Goal: Transaction & Acquisition: Purchase product/service

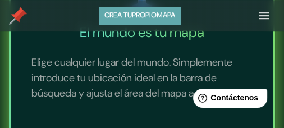
click at [140, 15] on font "propio" at bounding box center [144, 16] width 25 height 10
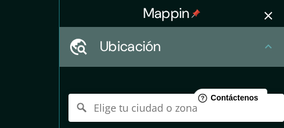
click at [152, 50] on font "Ubicación" at bounding box center [130, 46] width 61 height 19
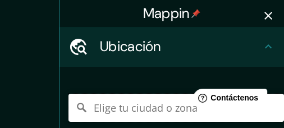
click at [131, 111] on input "Elige tu ciudad o zona" at bounding box center [176, 108] width 216 height 28
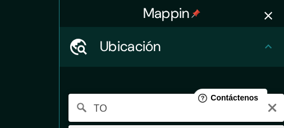
type input "T"
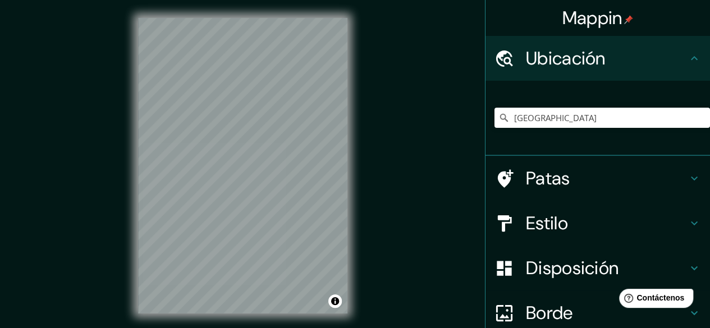
drag, startPoint x: 263, startPoint y: 0, endPoint x: 411, endPoint y: 165, distance: 222.2
click at [283, 127] on div "© Mapbox © OpenStreetMap Improve this map" at bounding box center [242, 166] width 639 height 296
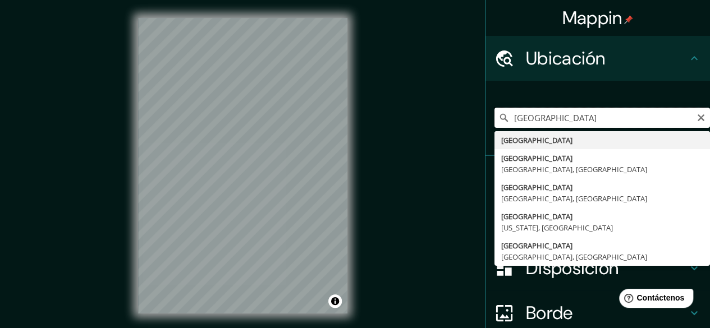
click at [283, 114] on input "[GEOGRAPHIC_DATA]" at bounding box center [603, 118] width 216 height 20
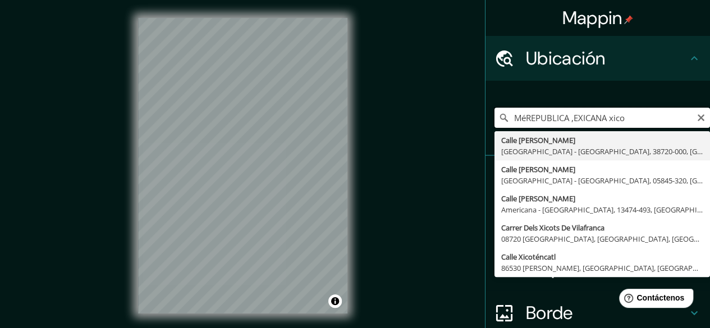
type input "MéREPUBLICA ,EXICANA xico"
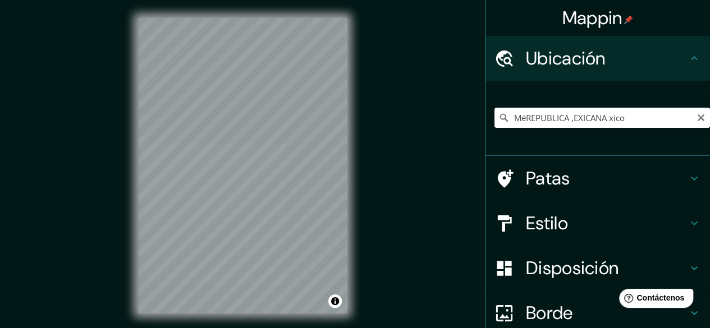
click at [283, 127] on div "MéREPUBLICA ,EXICANA [PERSON_NAME][GEOGRAPHIC_DATA][PERSON_NAME][GEOGRAPHIC_DAT…" at bounding box center [603, 118] width 216 height 56
click at [283, 118] on input "MéREPUBLICA ,EXICANA xico" at bounding box center [603, 118] width 216 height 20
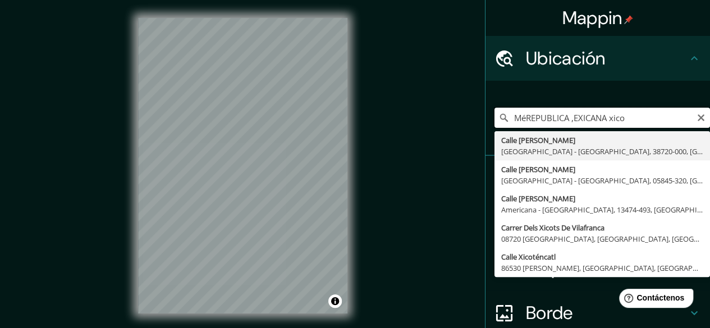
click at [283, 118] on input "MéREPUBLICA ,EXICANA xico" at bounding box center [603, 118] width 216 height 20
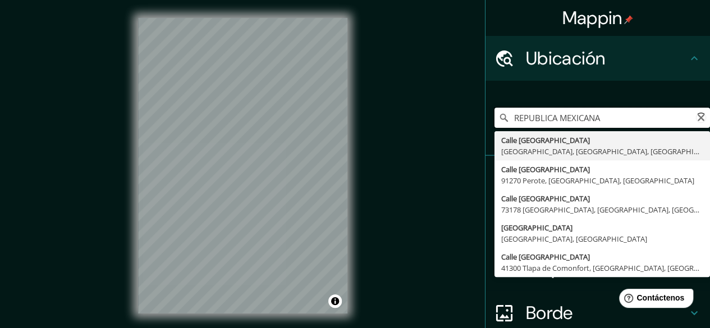
type input "[GEOGRAPHIC_DATA], [GEOGRAPHIC_DATA], [GEOGRAPHIC_DATA]"
click at [283, 118] on input "[GEOGRAPHIC_DATA], [GEOGRAPHIC_DATA], [GEOGRAPHIC_DATA]" at bounding box center [603, 118] width 216 height 20
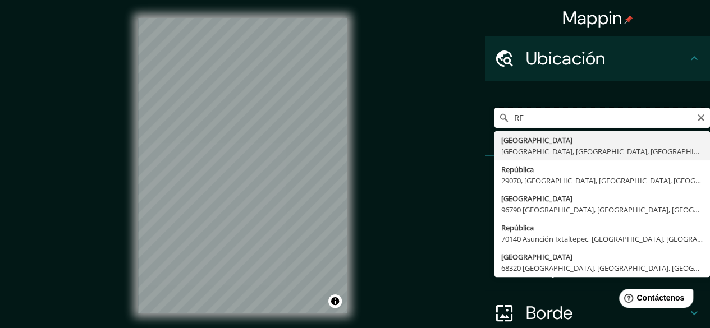
type input "R"
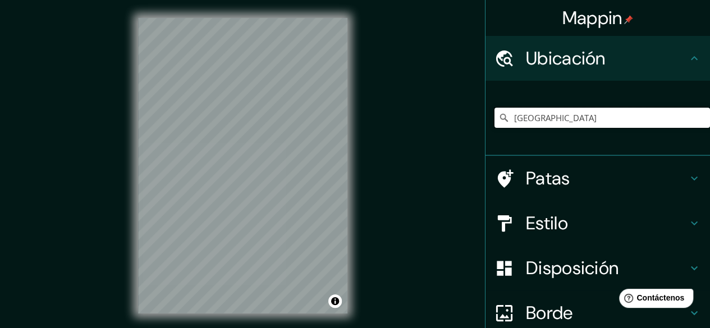
type input "[GEOGRAPHIC_DATA]"
click at [283, 127] on div "© Mapbox © OpenStreetMap Improve this map" at bounding box center [242, 166] width 639 height 296
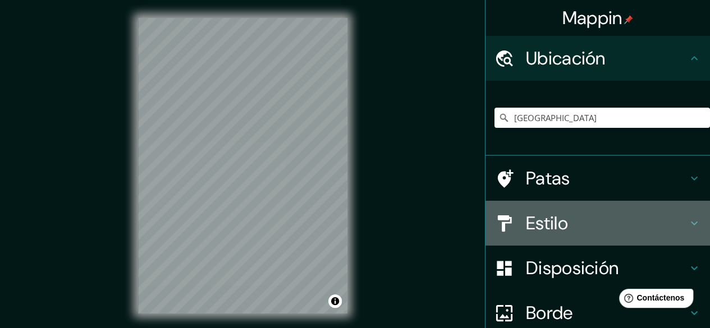
click at [283, 127] on font "Estilo" at bounding box center [547, 224] width 42 height 24
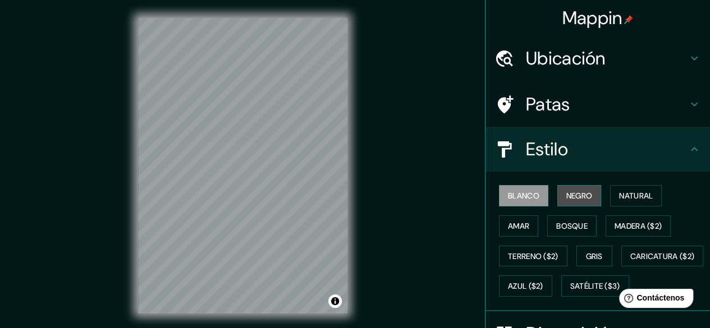
click at [283, 127] on button "Negro" at bounding box center [579, 195] width 44 height 21
click at [283, 127] on font "Blanco" at bounding box center [523, 196] width 31 height 10
click at [283, 56] on font "Ubicación" at bounding box center [566, 59] width 80 height 24
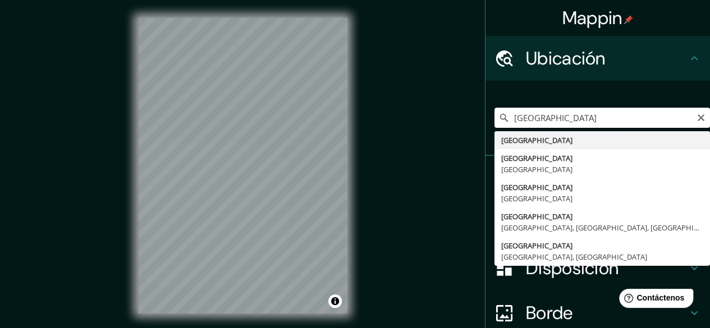
click at [283, 117] on input "[GEOGRAPHIC_DATA]" at bounding box center [603, 118] width 216 height 20
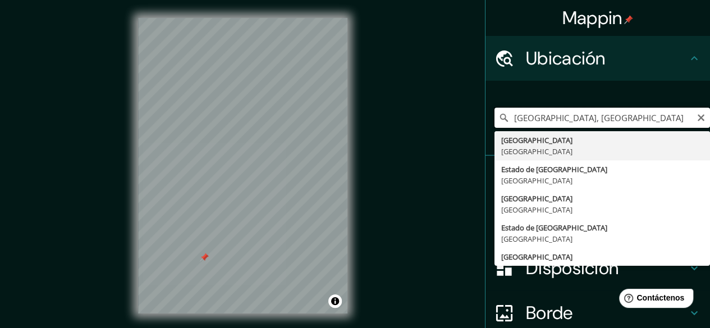
click at [283, 116] on input "[GEOGRAPHIC_DATA], [GEOGRAPHIC_DATA]" at bounding box center [603, 118] width 216 height 20
paste input "[GEOGRAPHIC_DATA]"
type input "Estado19°16'41.3"N 99°39'10.6"[GEOGRAPHIC_DATA], [GEOGRAPHIC_DATA]"
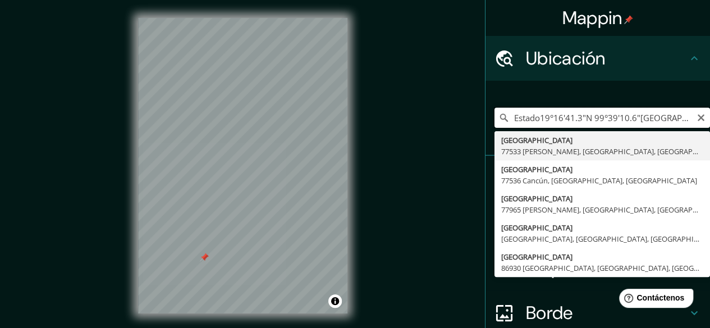
click at [283, 113] on input "Estado19°16'41.3"N 99°39'10.6"[GEOGRAPHIC_DATA], [GEOGRAPHIC_DATA]" at bounding box center [603, 118] width 216 height 20
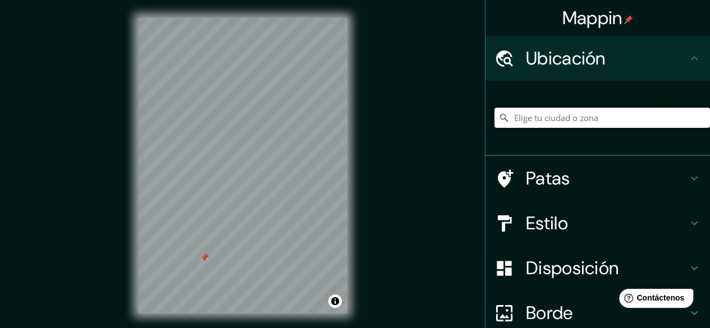
paste input "[GEOGRAPHIC_DATA]"
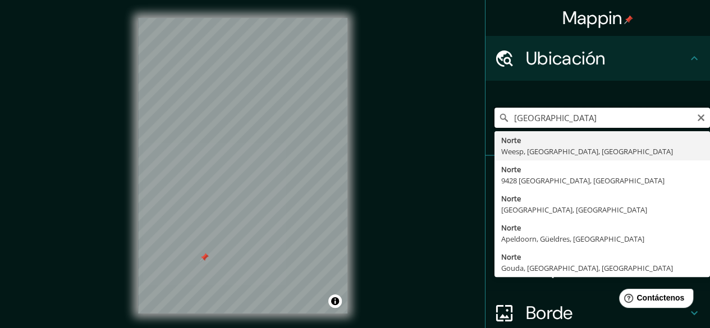
type input "Noord, [GEOGRAPHIC_DATA], [GEOGRAPHIC_DATA], [GEOGRAPHIC_DATA]"
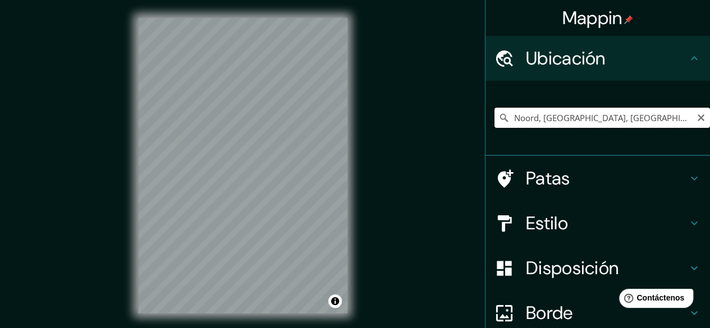
click at [283, 122] on input "Noord, [GEOGRAPHIC_DATA], [GEOGRAPHIC_DATA], [GEOGRAPHIC_DATA]" at bounding box center [603, 118] width 216 height 20
paste input "[GEOGRAPHIC_DATA]"
type input "[GEOGRAPHIC_DATA]"
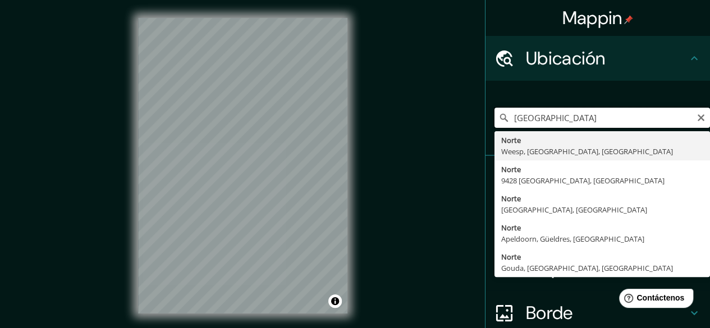
click at [283, 120] on input "[GEOGRAPHIC_DATA]" at bounding box center [603, 118] width 216 height 20
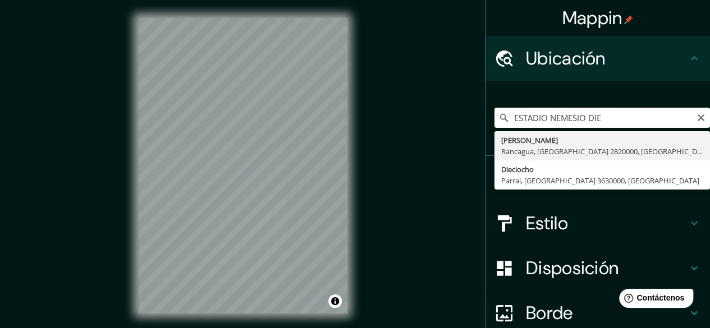
type input "ESTADIO [PERSON_NAME]"
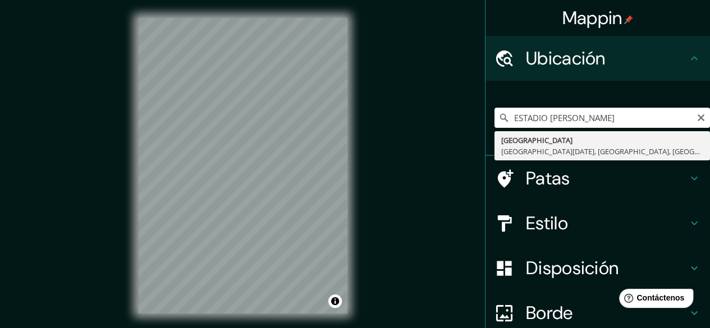
click at [283, 122] on input "ESTADIO [PERSON_NAME]" at bounding box center [603, 118] width 216 height 20
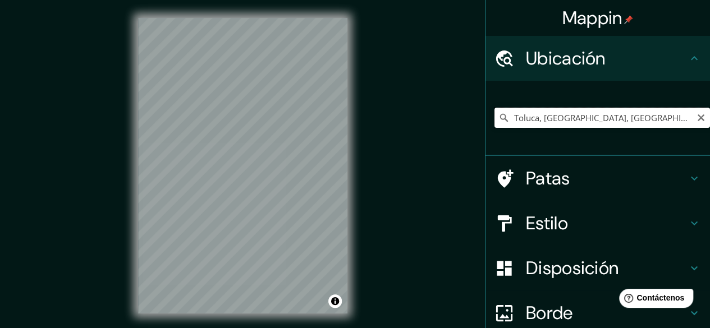
click at [283, 116] on input "Toluca, [GEOGRAPHIC_DATA], [GEOGRAPHIC_DATA]" at bounding box center [603, 118] width 216 height 20
click at [283, 112] on input "Toluca, [GEOGRAPHIC_DATA], [GEOGRAPHIC_DATA]" at bounding box center [603, 118] width 216 height 20
click at [283, 119] on input "Toluca, [GEOGRAPHIC_DATA], [GEOGRAPHIC_DATA]" at bounding box center [603, 118] width 216 height 20
type input "Toluca, [GEOGRAPHIC_DATA], [GEOGRAPHIC_DATA]"
